Goal: Check status: Check status

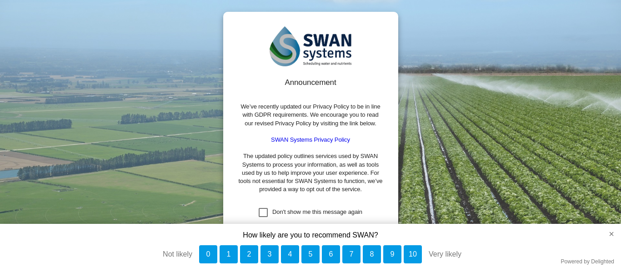
scroll to position [3, 0]
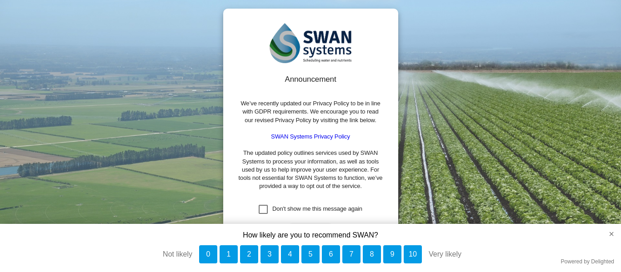
click at [262, 208] on div "Don't show me this message again" at bounding box center [262, 209] width 9 height 9
click at [611, 234] on button "×" at bounding box center [607, 234] width 27 height 20
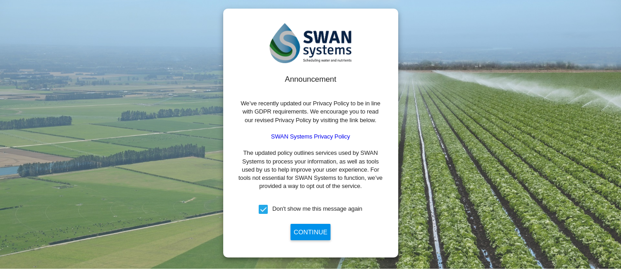
click at [308, 237] on button "Continue" at bounding box center [310, 232] width 40 height 16
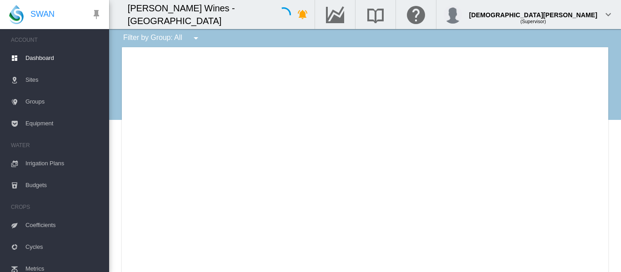
type input "**********"
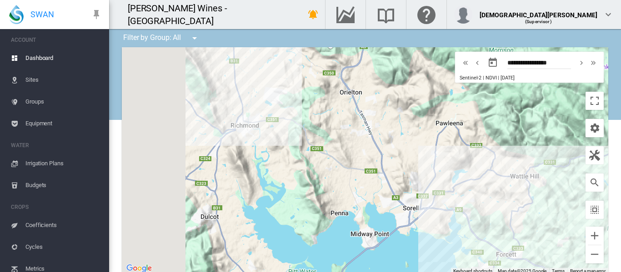
drag, startPoint x: 245, startPoint y: 150, endPoint x: 408, endPoint y: 199, distance: 170.3
click at [409, 200] on div at bounding box center [365, 160] width 486 height 227
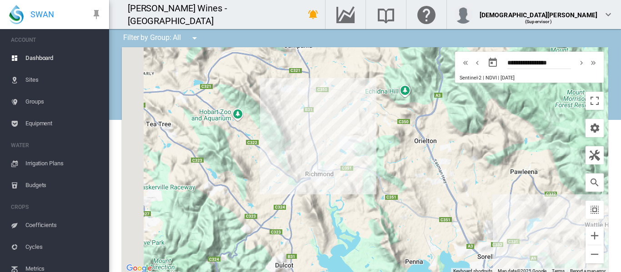
drag, startPoint x: 333, startPoint y: 152, endPoint x: 362, endPoint y: 178, distance: 38.6
click at [362, 178] on div at bounding box center [365, 160] width 486 height 227
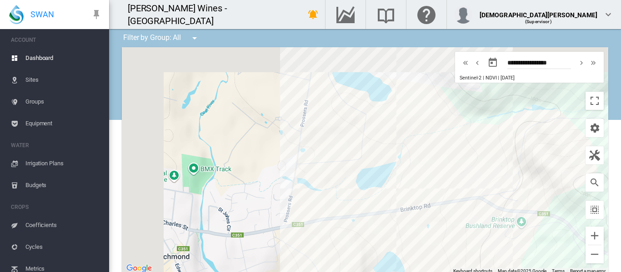
drag, startPoint x: 357, startPoint y: 171, endPoint x: 501, endPoint y: 250, distance: 164.7
click at [501, 250] on div at bounding box center [365, 160] width 486 height 227
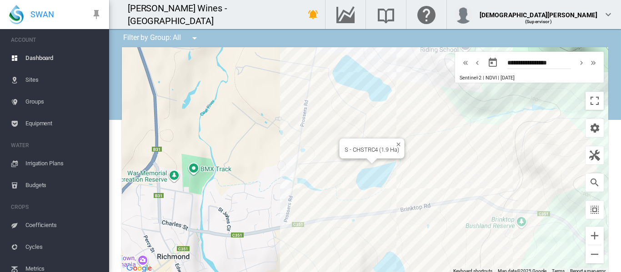
click at [373, 157] on div "S - CHSTRC4 (1.9 Ha)" at bounding box center [371, 149] width 65 height 20
click at [432, 153] on div "S - PGSTRPG2 (5.8 Ha)" at bounding box center [365, 160] width 486 height 227
